Goal: Information Seeking & Learning: Learn about a topic

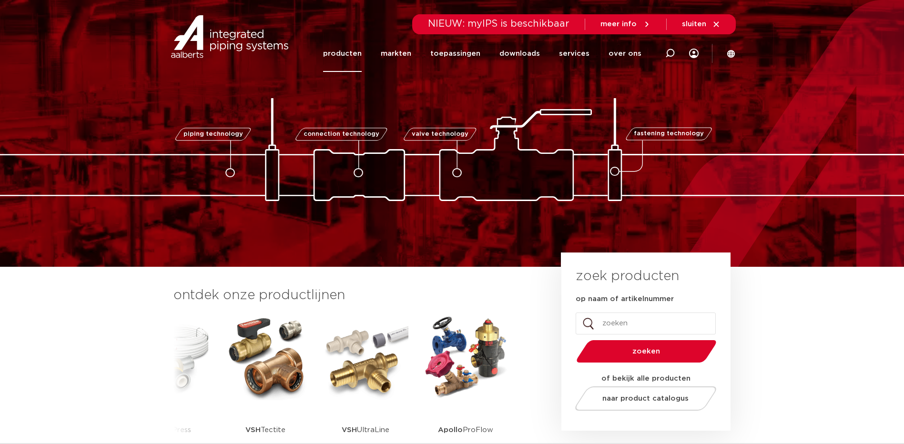
click at [351, 50] on link "producten" at bounding box center [342, 53] width 39 height 37
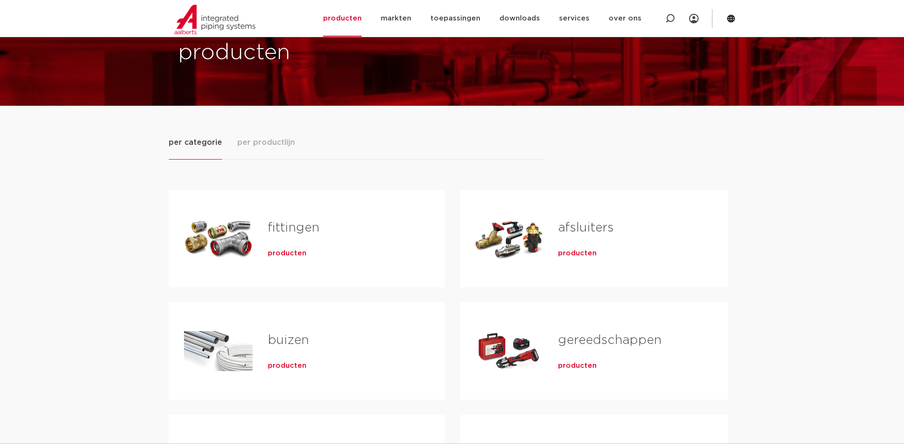
click at [282, 254] on span "producten" at bounding box center [287, 254] width 39 height 10
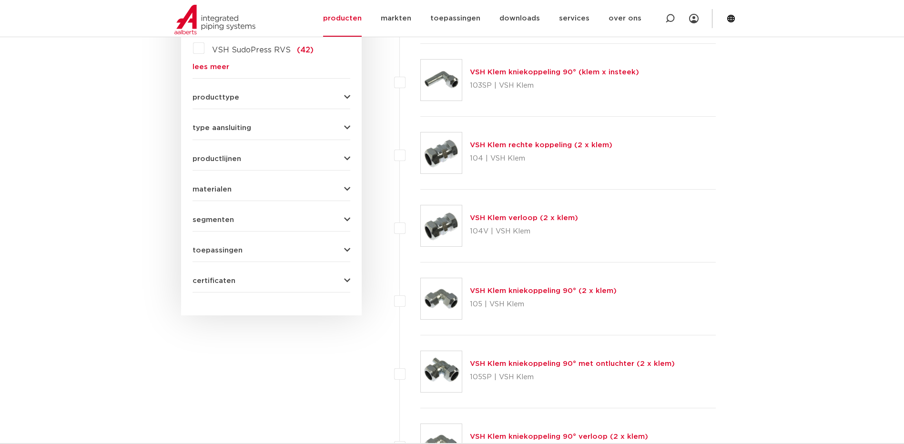
scroll to position [95, 0]
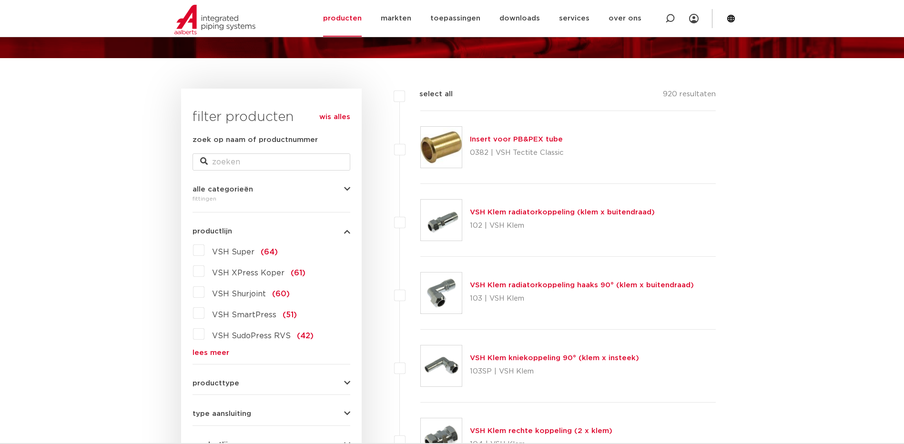
click at [211, 352] on link "lees meer" at bounding box center [271, 352] width 158 height 7
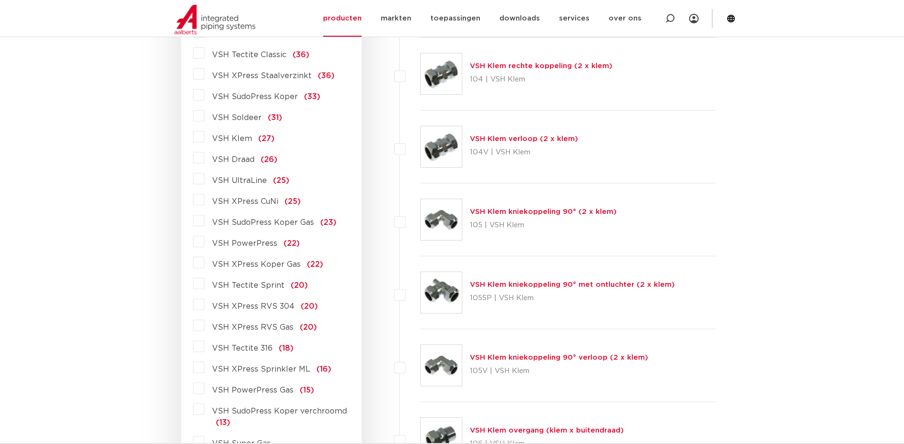
scroll to position [476, 0]
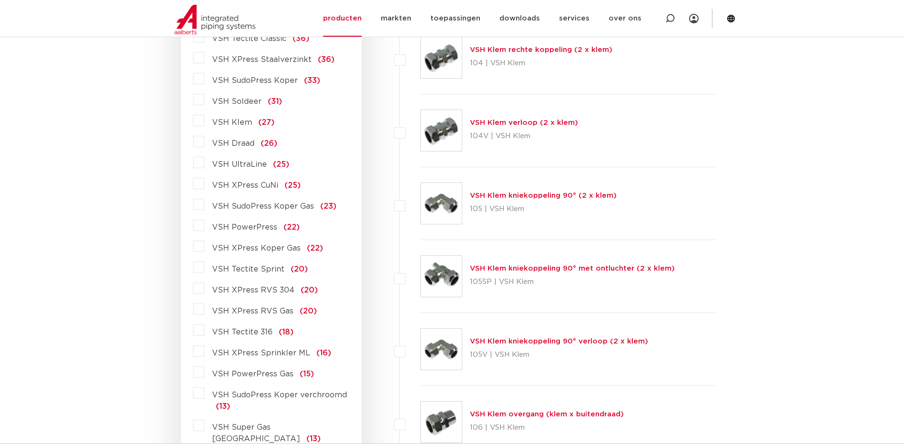
click at [242, 227] on span "VSH PowerPress" at bounding box center [244, 227] width 65 height 8
click at [0, 0] on input "VSH PowerPress (22)" at bounding box center [0, 0] width 0 height 0
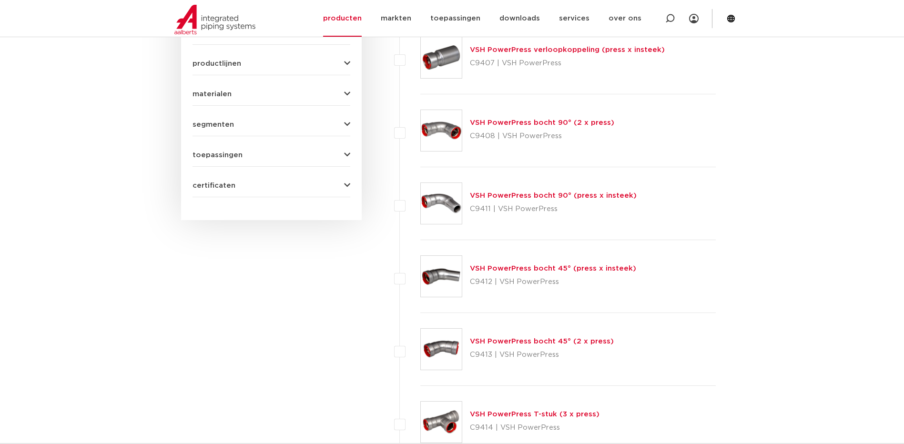
click at [518, 50] on link "VSH PowerPress verloopkoppeling (press x insteek)" at bounding box center [567, 49] width 195 height 7
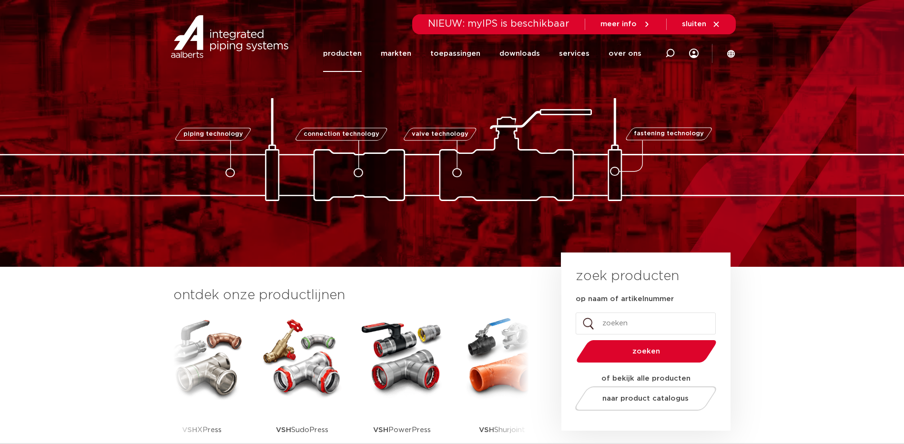
click at [354, 54] on link "producten" at bounding box center [342, 53] width 39 height 37
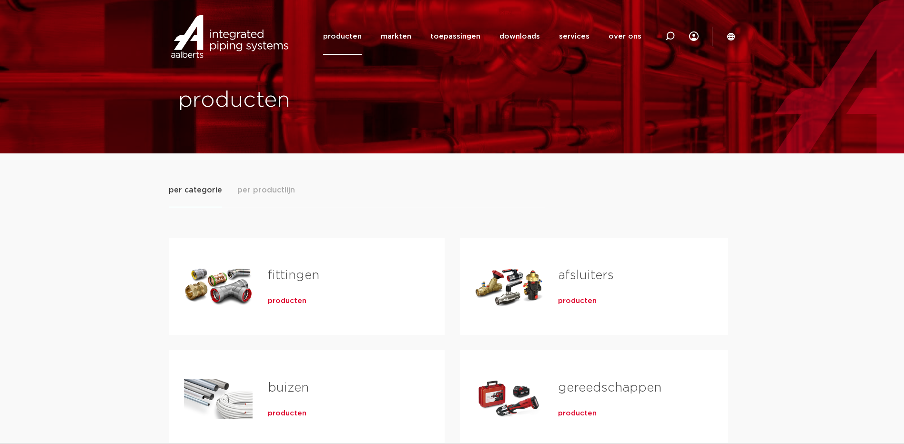
click at [578, 413] on span "producten" at bounding box center [577, 414] width 39 height 10
